Goal: Information Seeking & Learning: Learn about a topic

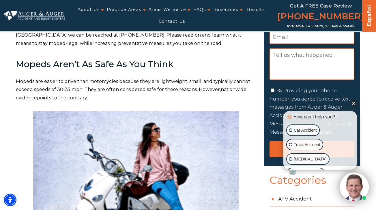
scroll to position [173, 0]
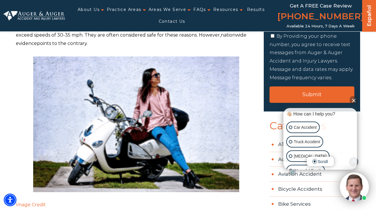
click at [355, 99] on button "Close Intaker Chat Widget" at bounding box center [354, 100] width 8 height 8
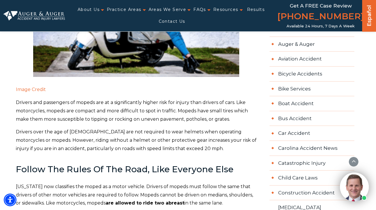
scroll to position [317, 0]
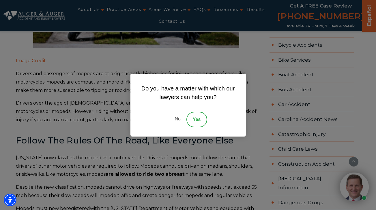
click at [174, 118] on link "No" at bounding box center [177, 120] width 17 height 16
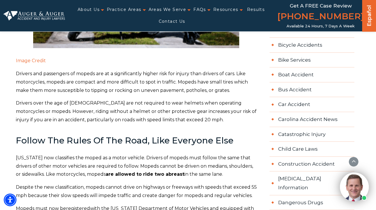
click at [255, 188] on p "Despite the new classification, mopeds cannot drive on highways or freeways wit…" at bounding box center [136, 192] width 241 height 17
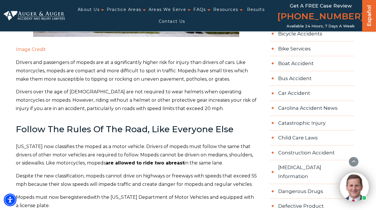
scroll to position [346, 0]
